Goal: Task Accomplishment & Management: Complete application form

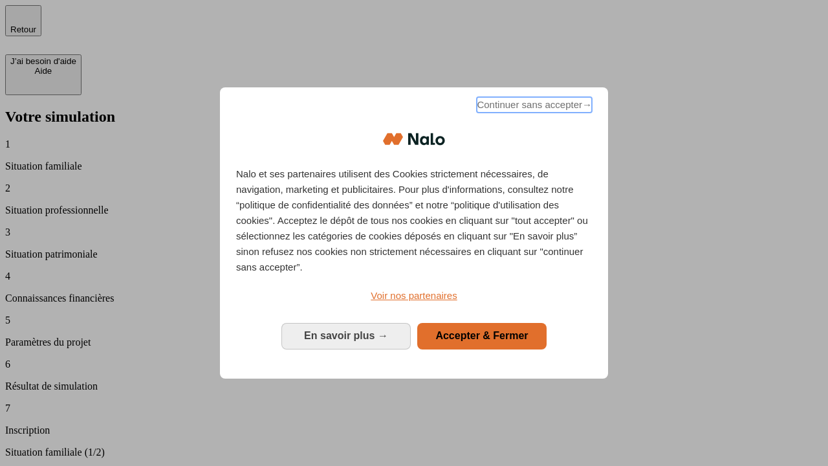
click at [533, 107] on span "Continuer sans accepter →" at bounding box center [534, 105] width 115 height 16
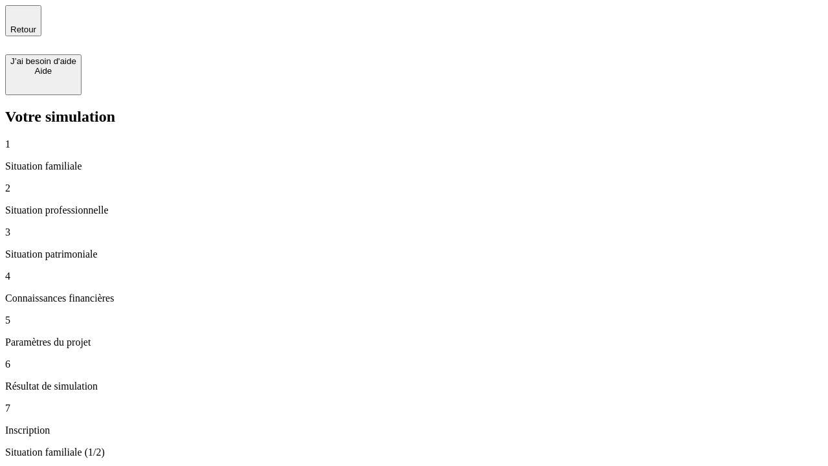
type input "30 000"
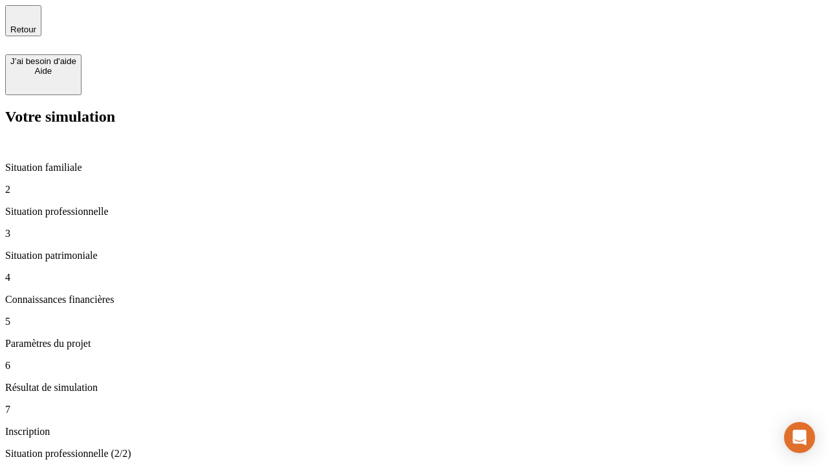
type input "40 000"
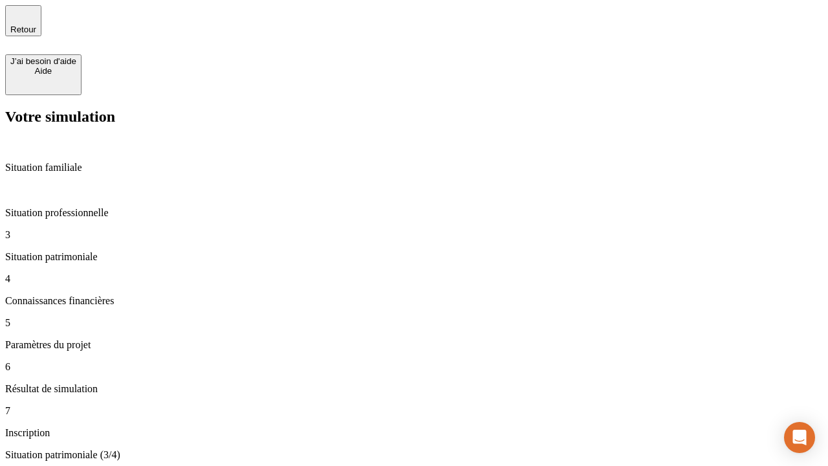
type input "1 100"
type input "20"
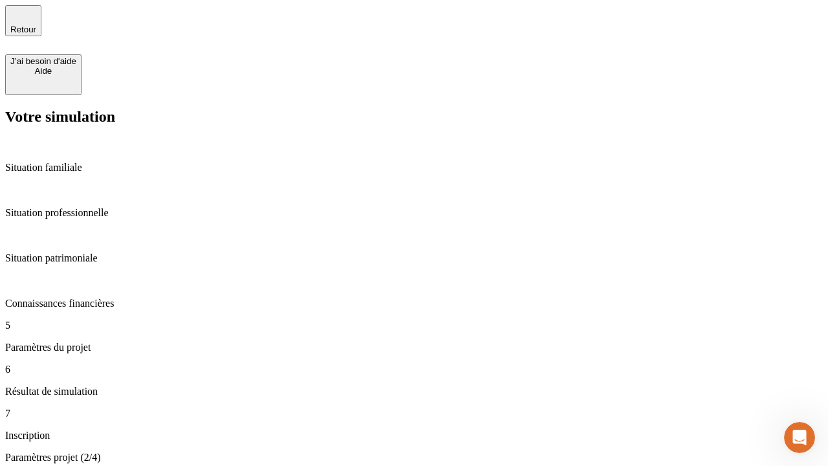
type input "40"
type input "50 000"
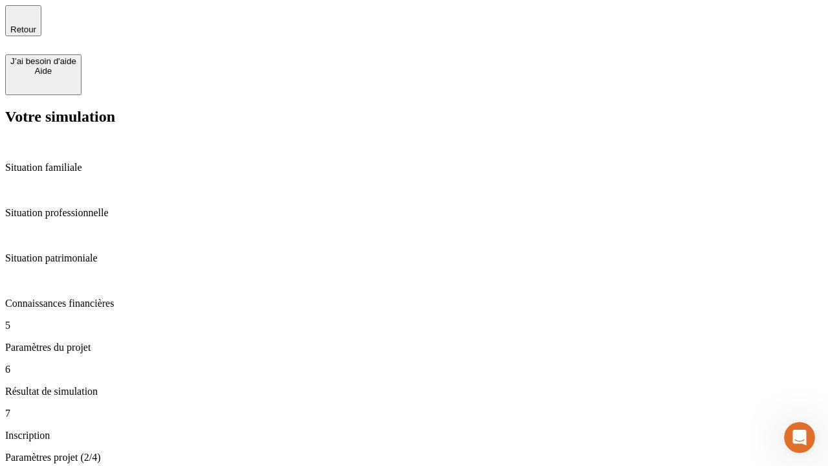
type input "640"
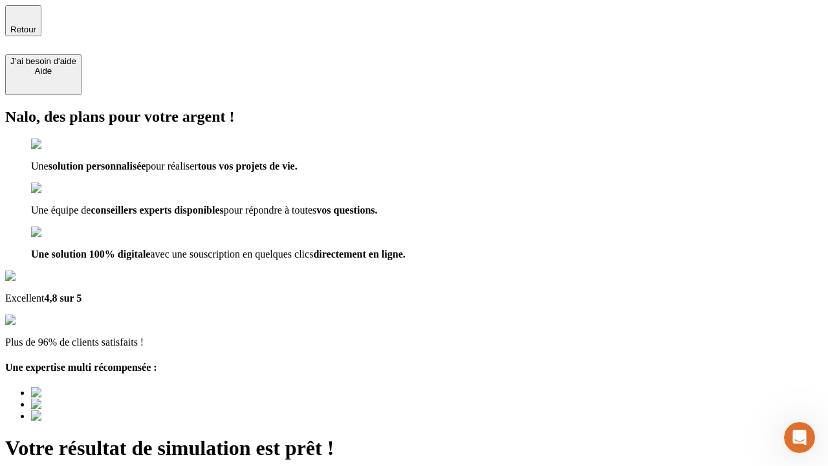
type input "[EMAIL_ADDRESS][DOMAIN_NAME]"
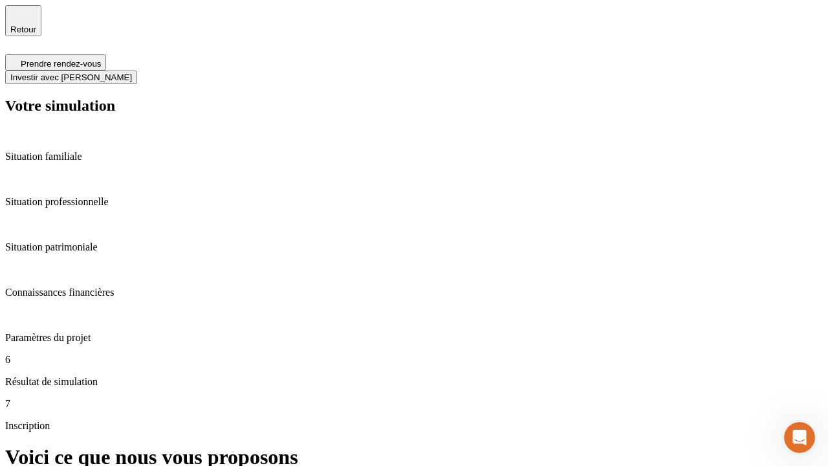
click at [132, 72] on span "Investir avec [PERSON_NAME]" at bounding box center [71, 77] width 122 height 10
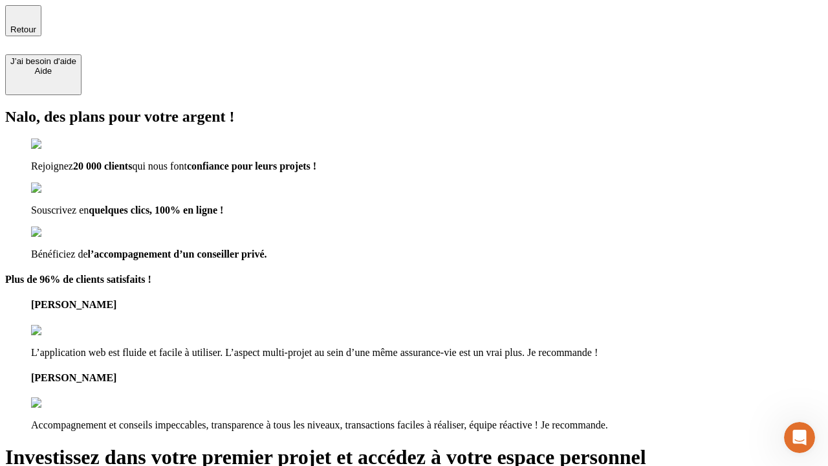
type input "[PERSON_NAME][EMAIL_ADDRESS][DOMAIN_NAME]"
